Goal: Obtain resource: Obtain resource

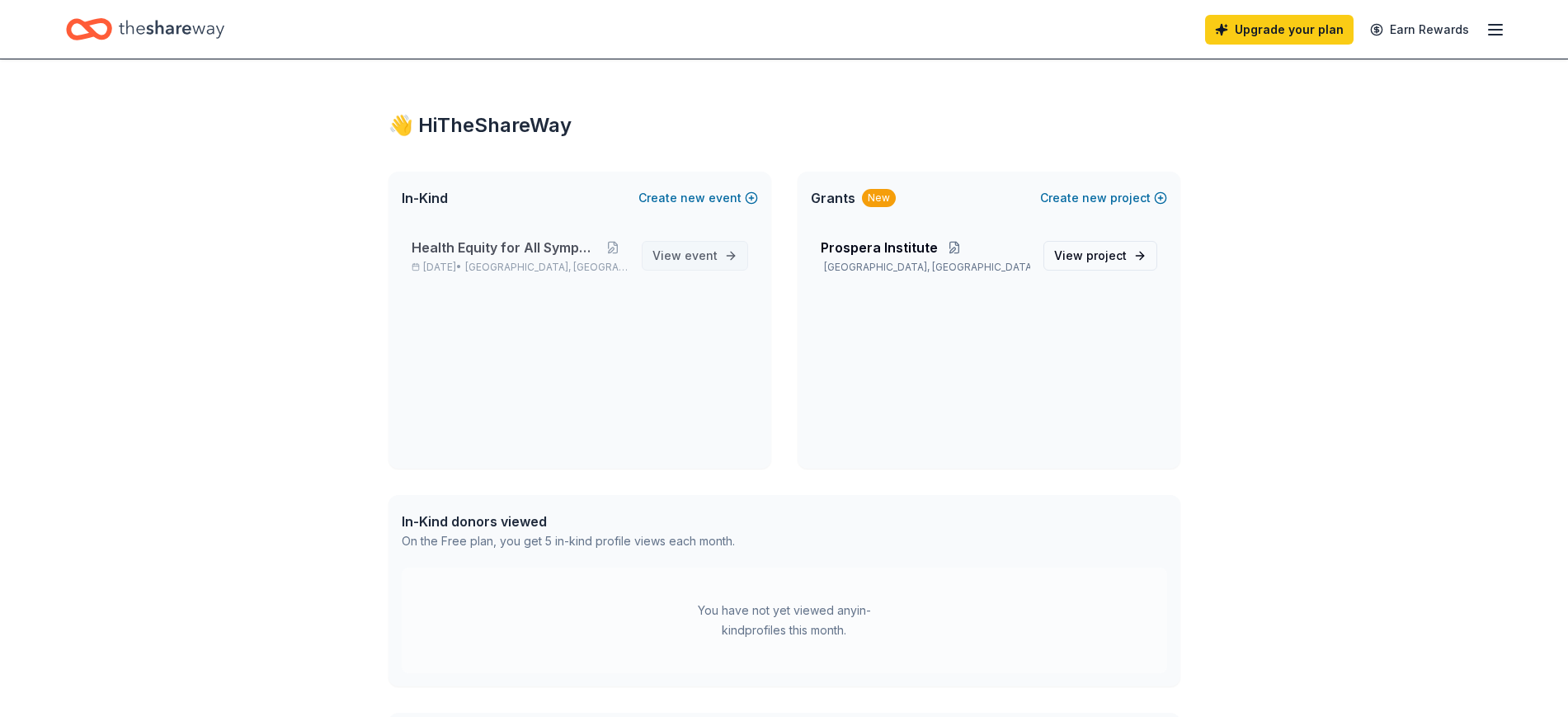
click at [725, 261] on link "View event" at bounding box center [695, 256] width 106 height 30
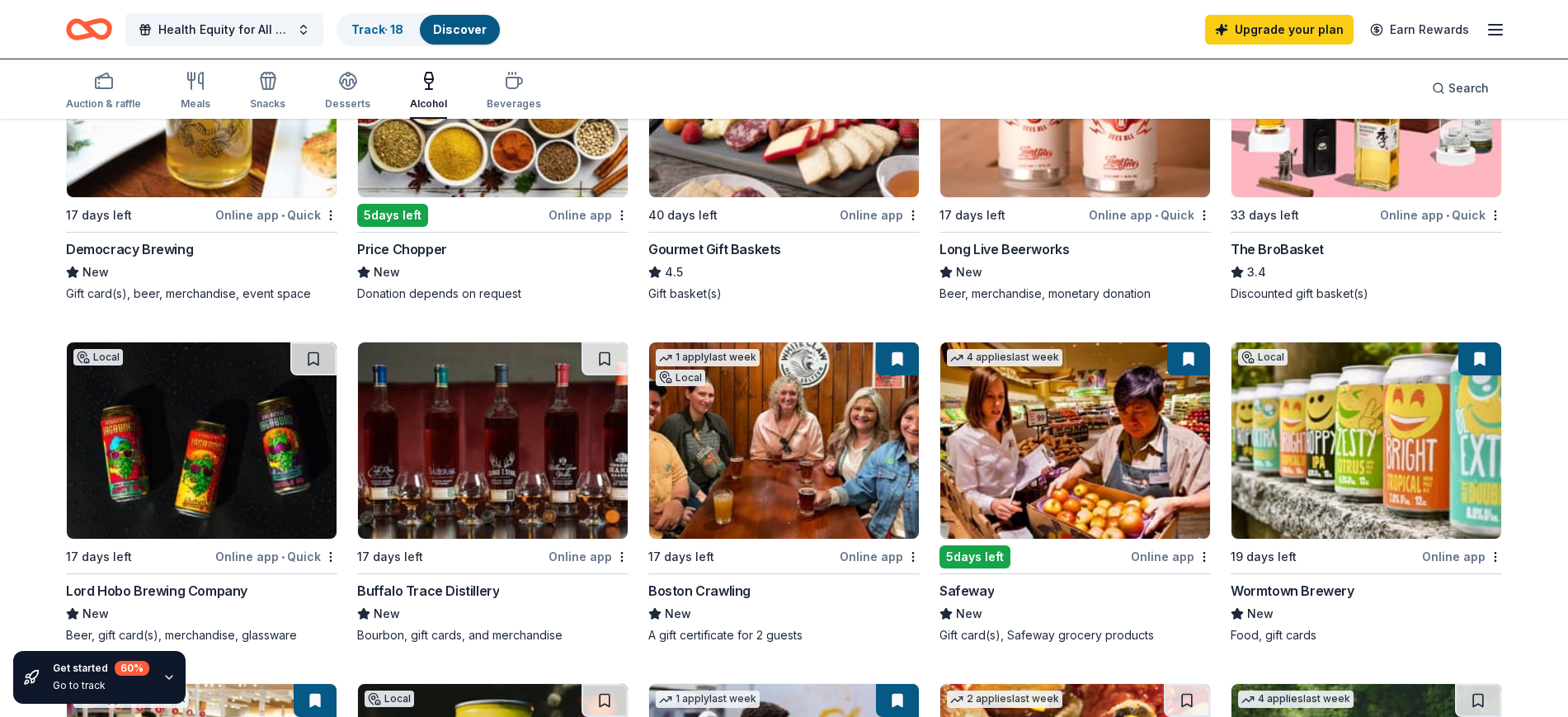
scroll to position [308, 0]
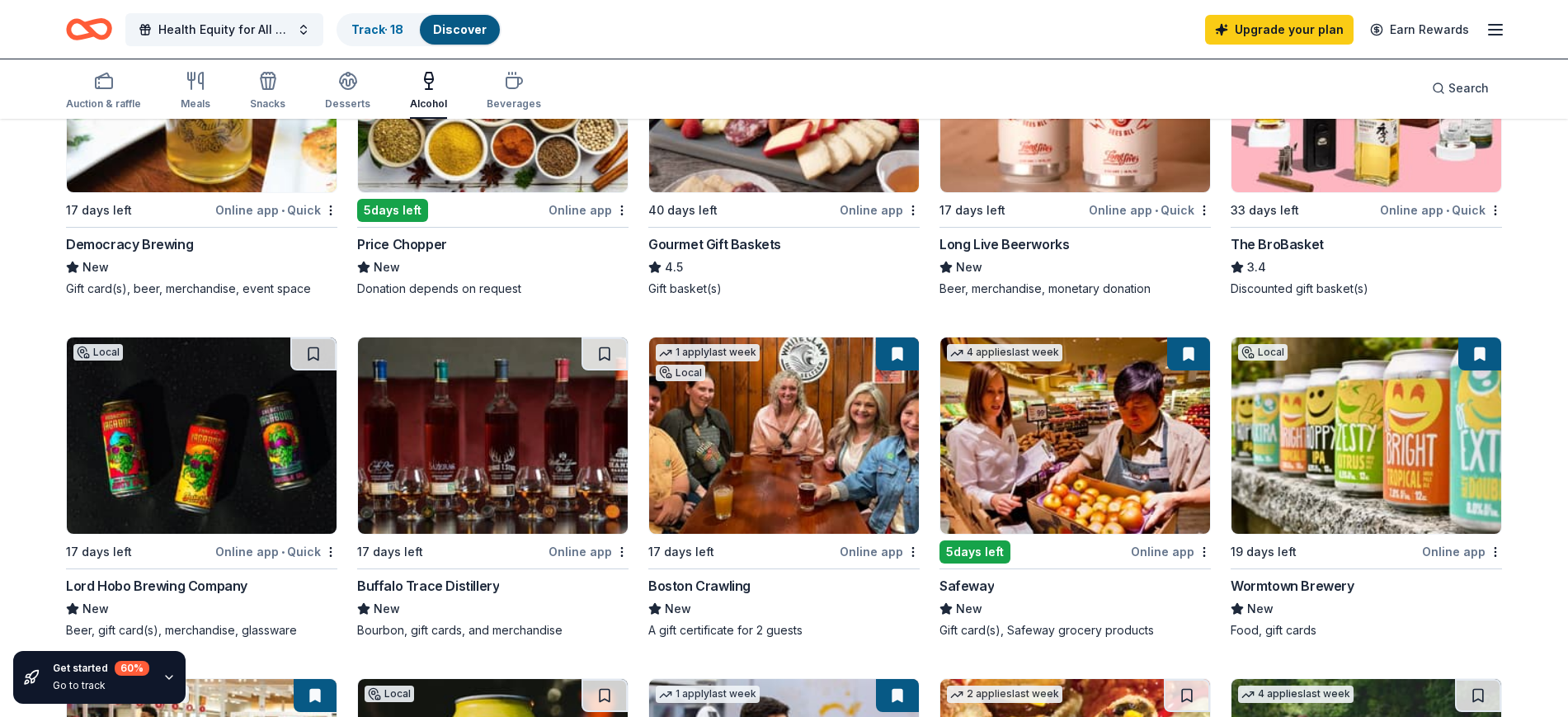
click at [1084, 486] on img at bounding box center [1075, 435] width 270 height 196
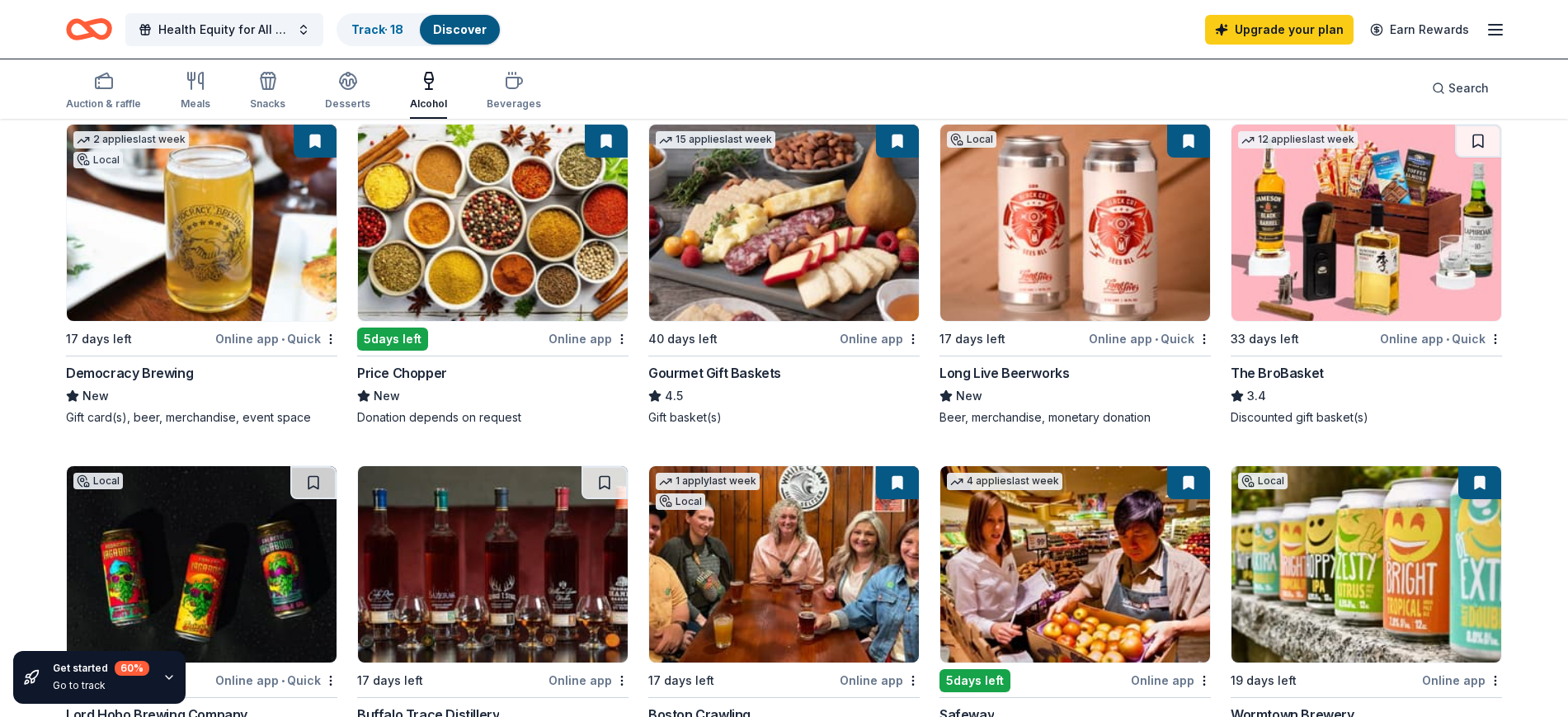
scroll to position [0, 0]
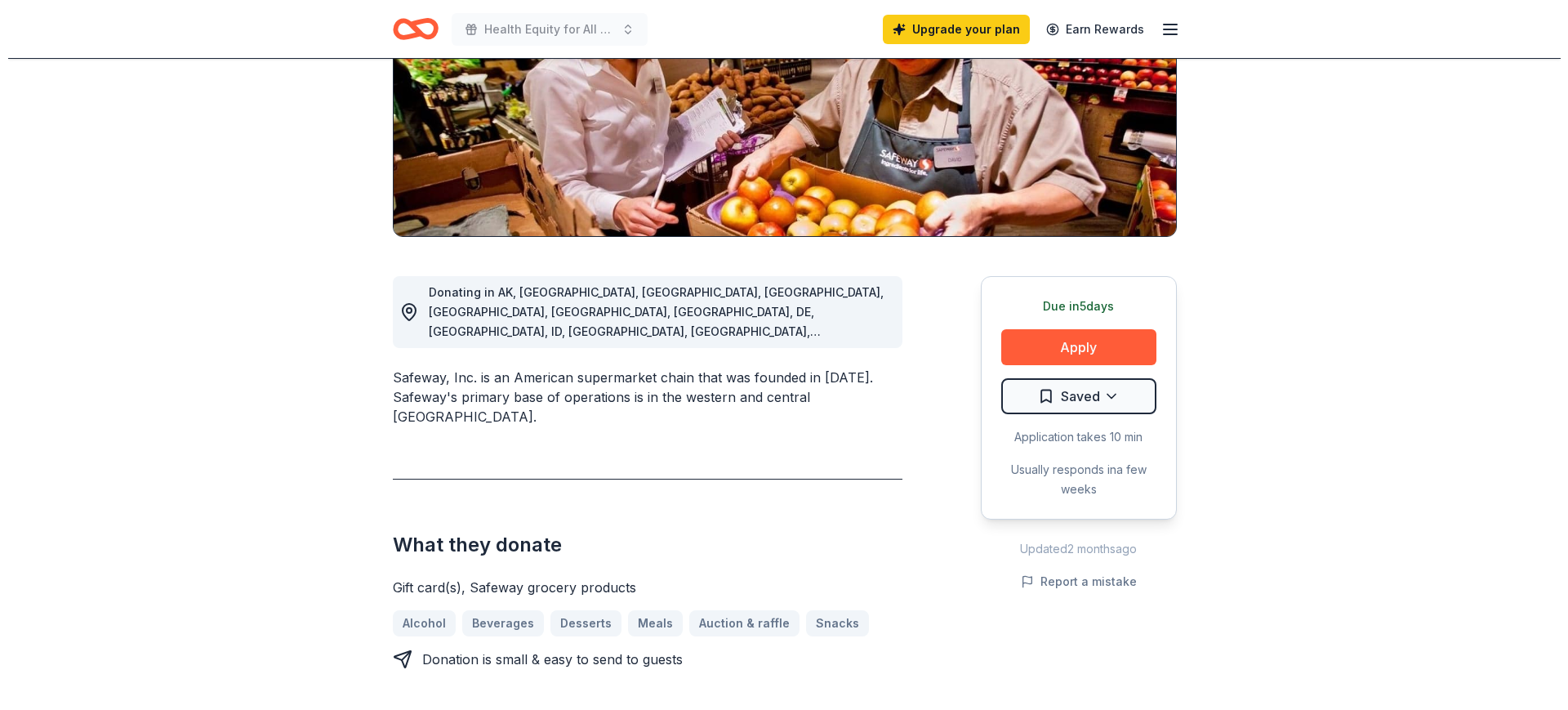
scroll to position [262, 0]
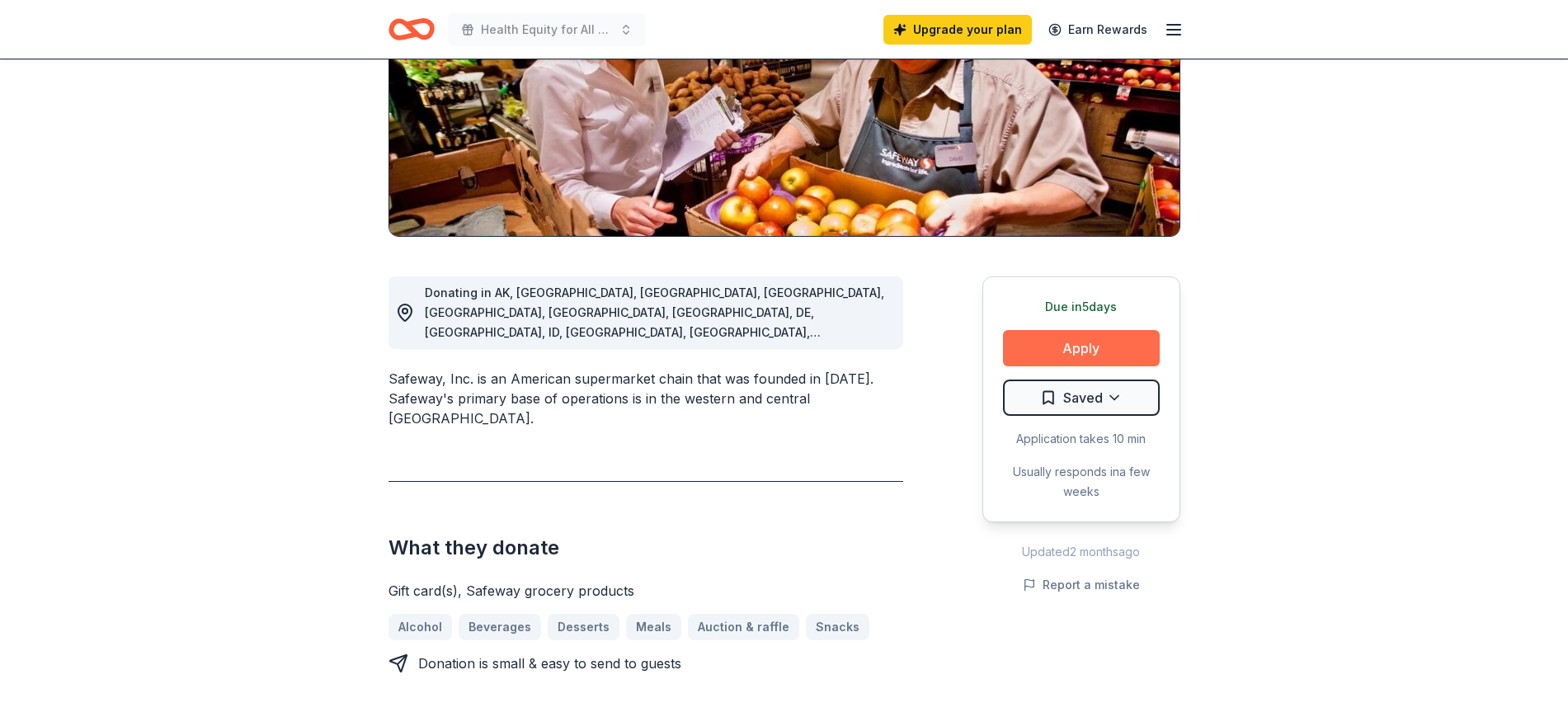
click at [1087, 357] on button "Apply" at bounding box center [1081, 348] width 157 height 37
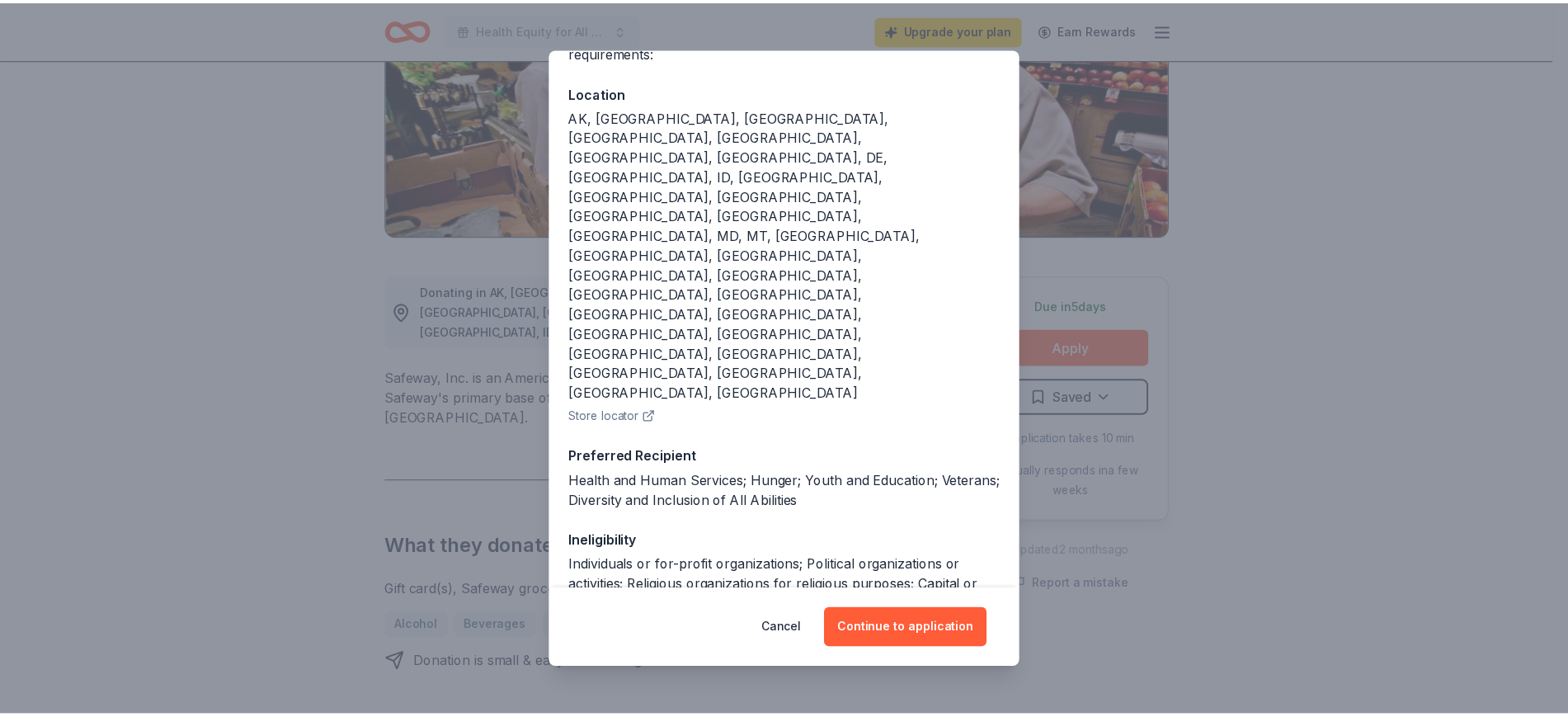
scroll to position [0, 0]
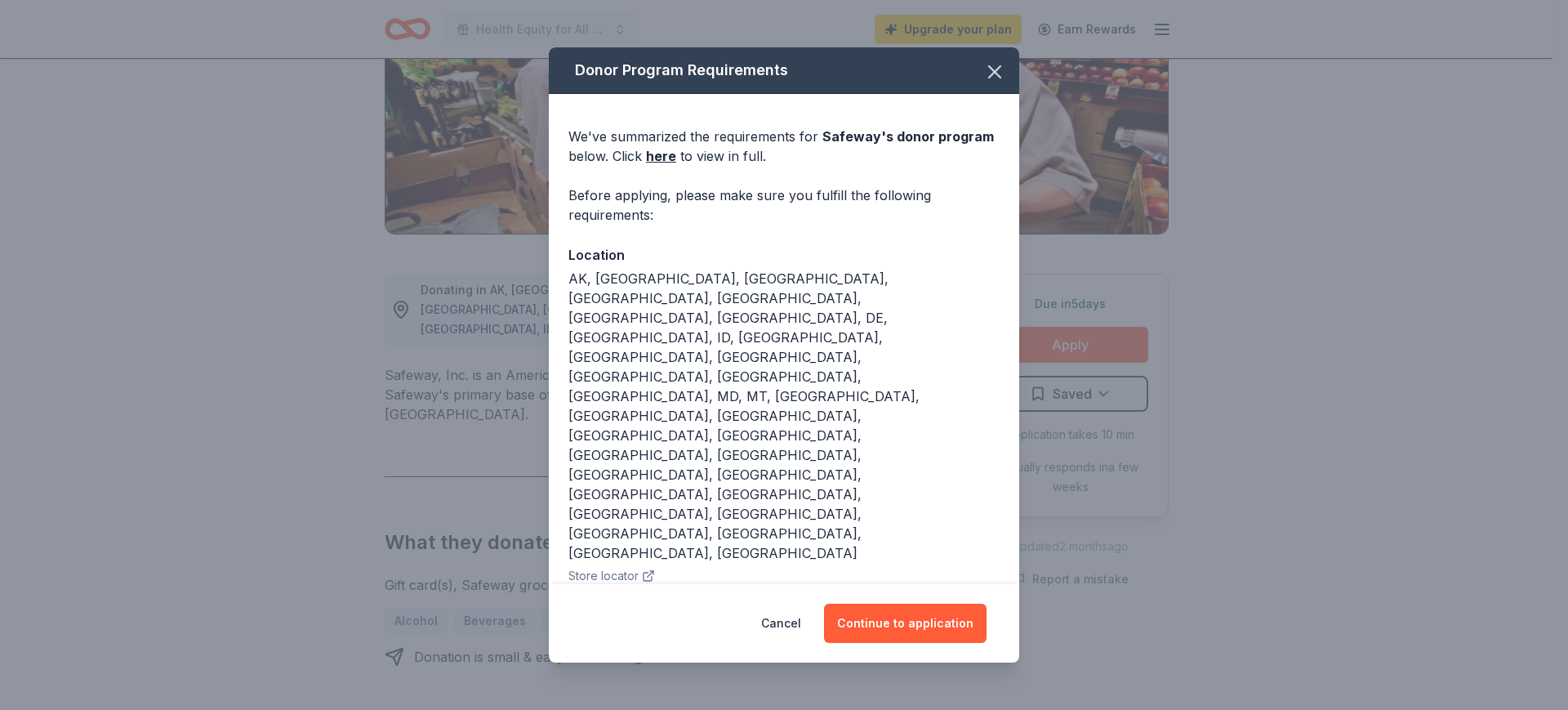
click at [665, 143] on div "We've summarized the requirements for Safeway 's donor program below. Click her…" at bounding box center [784, 146] width 431 height 39
click at [661, 148] on link "here" at bounding box center [661, 156] width 30 height 20
click at [985, 63] on icon "button" at bounding box center [995, 72] width 23 height 23
